Goal: Check status: Check status

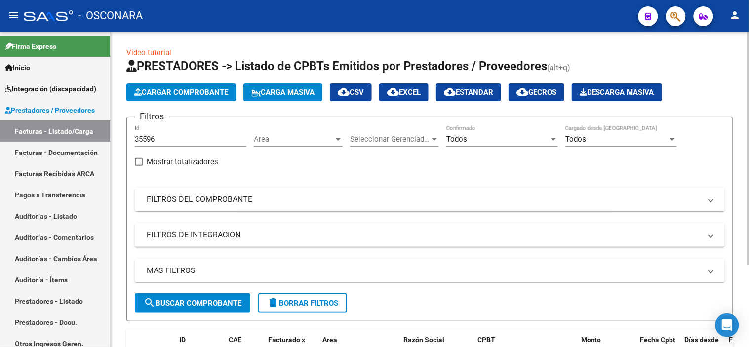
click at [205, 200] on mat-panel-title "FILTROS DEL COMPROBANTE" at bounding box center [424, 199] width 554 height 11
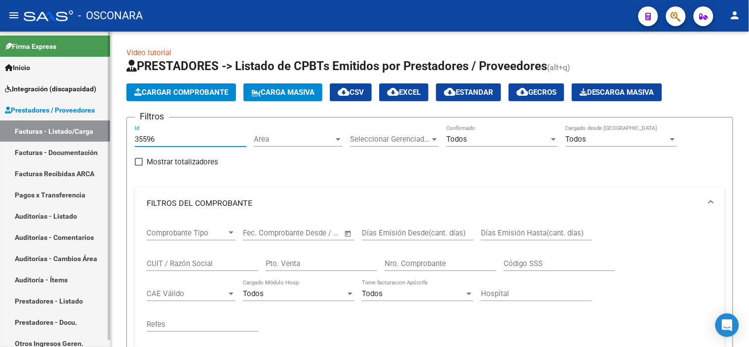
drag, startPoint x: 163, startPoint y: 140, endPoint x: 105, endPoint y: 136, distance: 58.4
click at [105, 136] on mat-sidenav-container "Firma Express Inicio Instructivos Contacto OS Integración (discapacidad) Certif…" at bounding box center [374, 189] width 749 height 315
click at [426, 267] on input "Nro. Comprobante" at bounding box center [441, 263] width 112 height 9
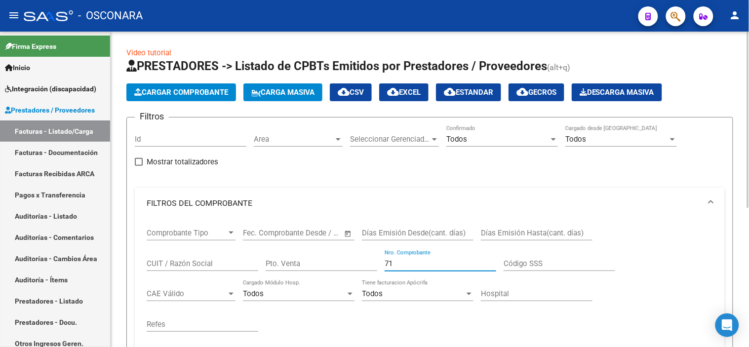
type input "71"
click at [616, 267] on div "Comprobante Tipo Comprobante Tipo Fecha inicio – Fecha fin Fec. Comprobante Des…" at bounding box center [430, 280] width 566 height 122
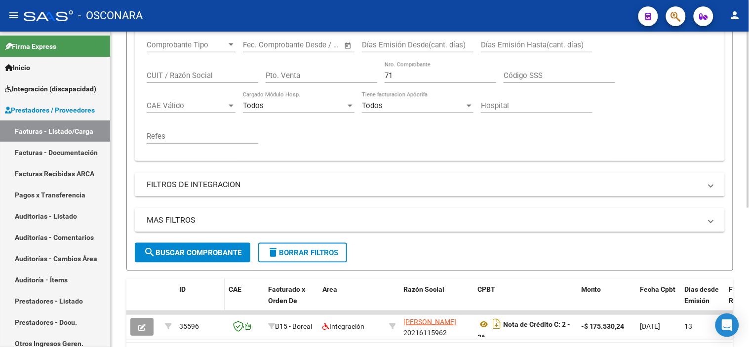
scroll to position [219, 0]
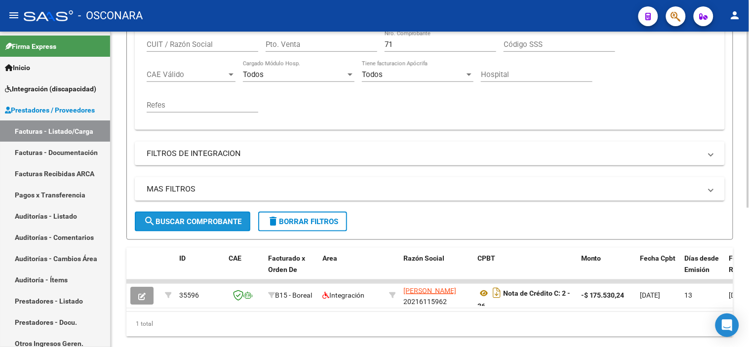
click at [149, 224] on mat-icon "search" at bounding box center [150, 221] width 12 height 12
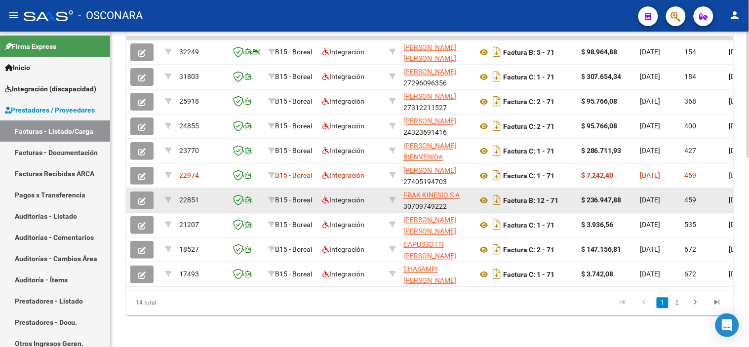
scroll to position [470, 0]
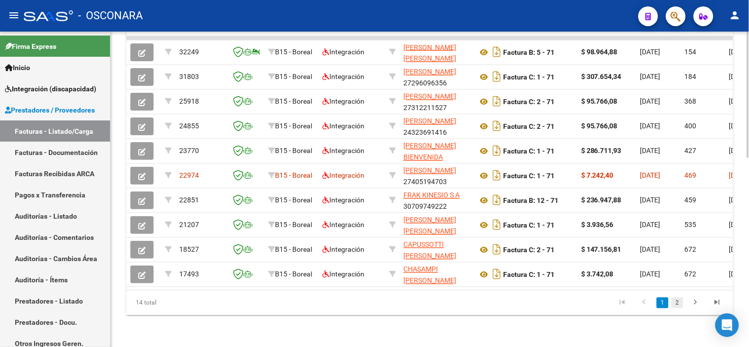
click at [675, 303] on link "2" at bounding box center [677, 303] width 12 height 11
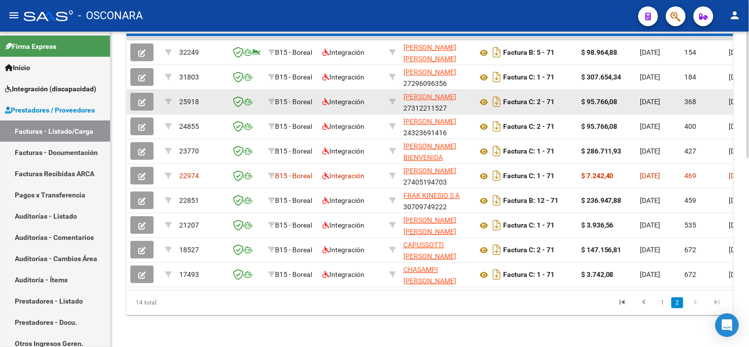
scroll to position [323, 0]
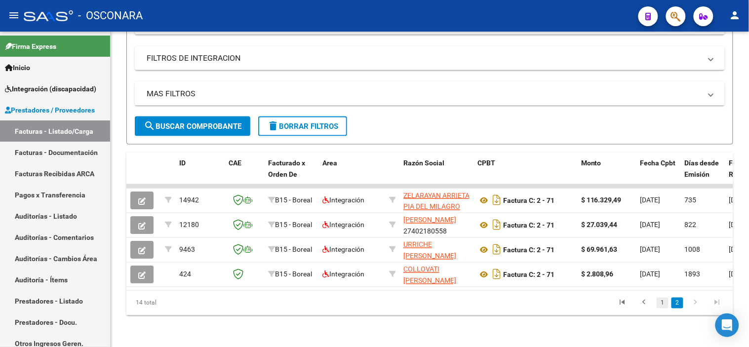
click at [663, 305] on link "1" at bounding box center [663, 303] width 12 height 11
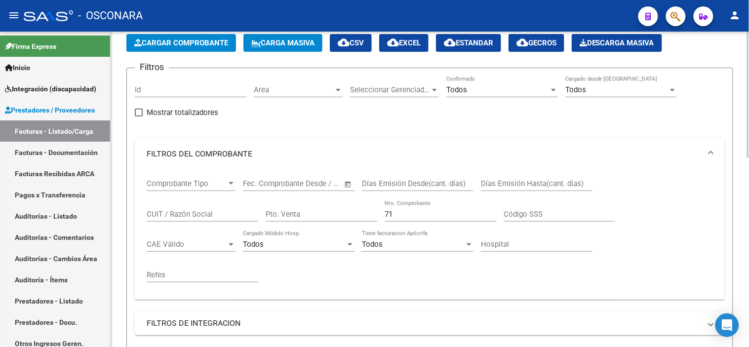
scroll to position [48, 0]
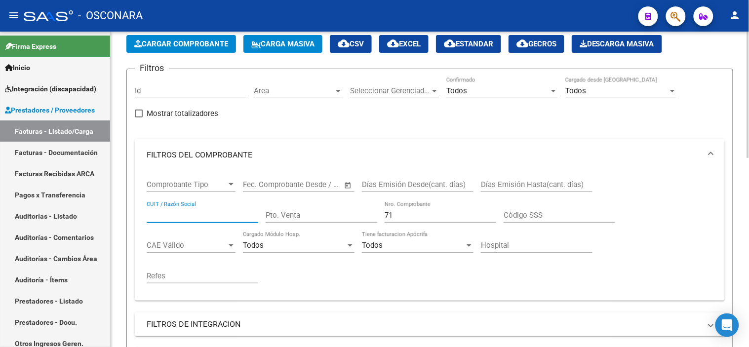
click at [188, 213] on input "CUIT / Razón Social" at bounding box center [203, 215] width 112 height 9
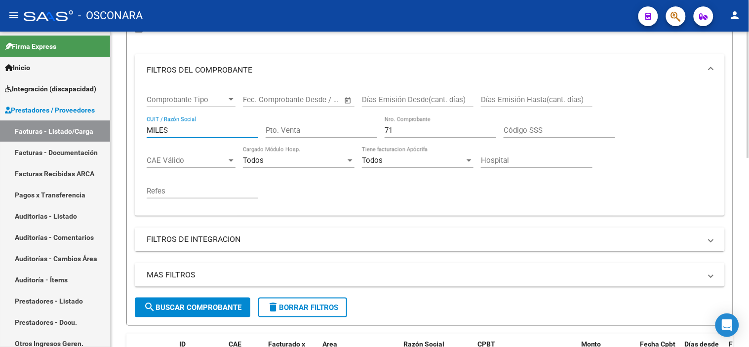
scroll to position [158, 0]
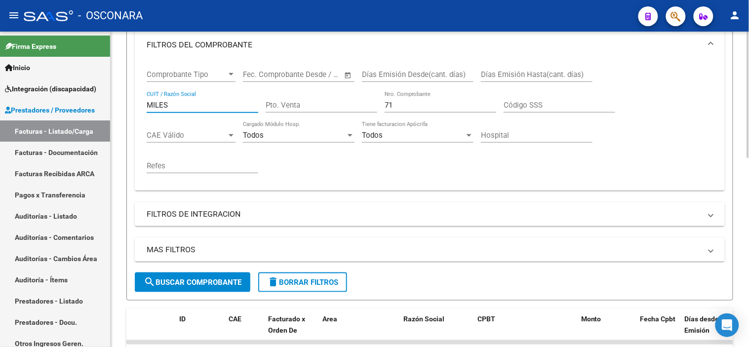
type input "MILES"
click at [165, 278] on span "search Buscar Comprobante" at bounding box center [193, 282] width 98 height 9
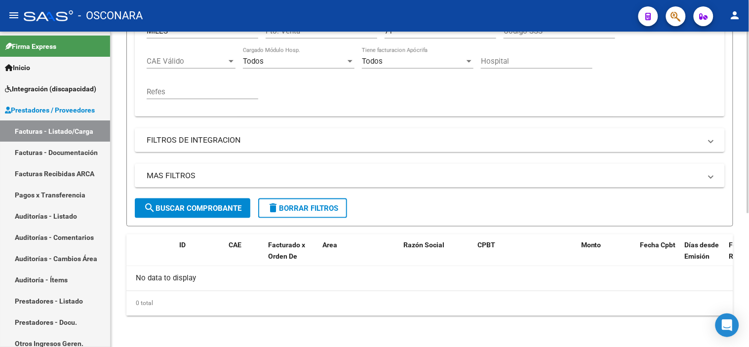
scroll to position [122, 0]
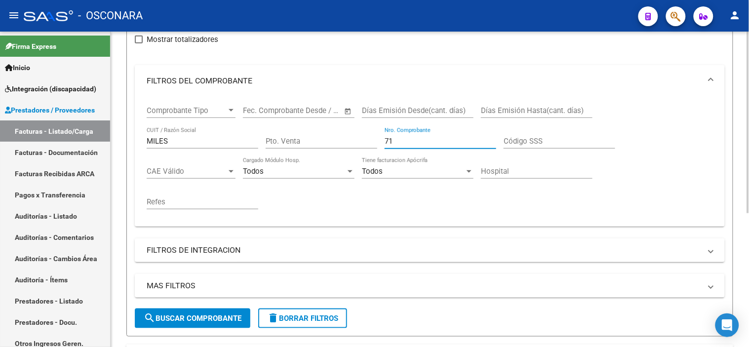
drag, startPoint x: 392, startPoint y: 140, endPoint x: 380, endPoint y: 144, distance: 13.1
click at [380, 144] on div "Comprobante Tipo Comprobante Tipo Fecha inicio – Fecha fin Fec. Comprobante Des…" at bounding box center [430, 158] width 566 height 122
drag, startPoint x: 171, startPoint y: 137, endPoint x: 130, endPoint y: 145, distance: 41.7
click at [130, 145] on form "Filtros Id Area Area Seleccionar Gerenciador Seleccionar Gerenciador Todos Conf…" at bounding box center [429, 166] width 607 height 342
paste input "27328080929"
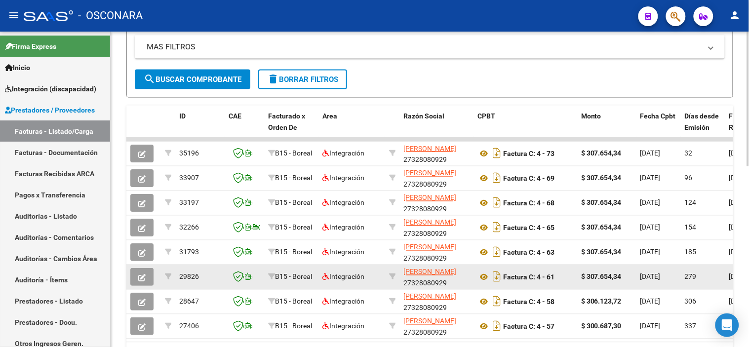
scroll to position [257, 0]
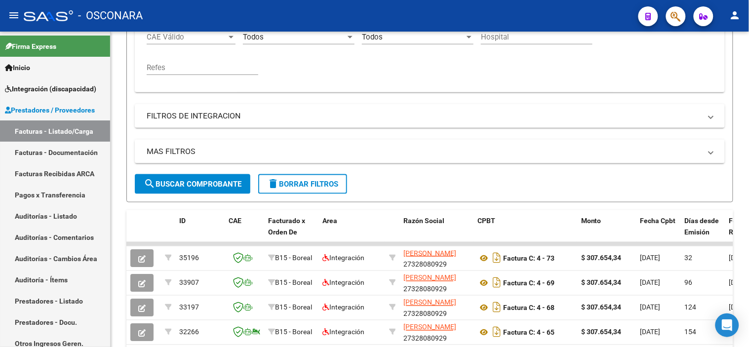
type input "27328080929"
